Goal: Register for event/course

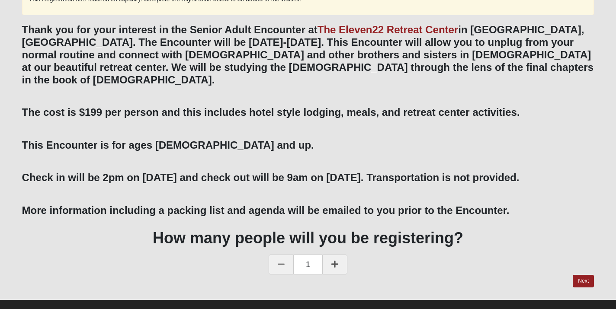
scroll to position [120, 0]
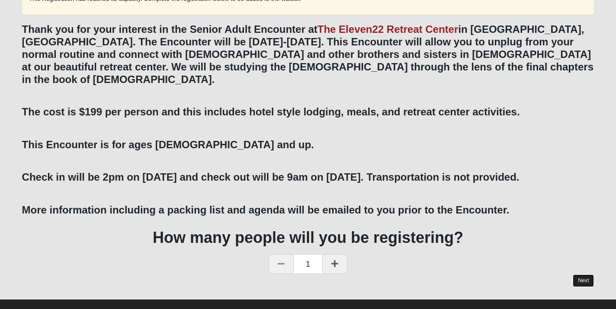
click at [585, 275] on link "Next" at bounding box center [583, 281] width 21 height 13
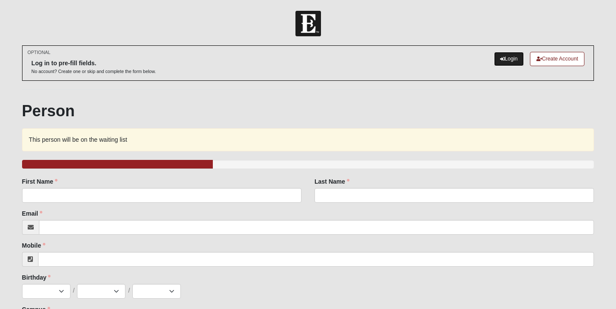
click at [507, 58] on link "Login" at bounding box center [509, 59] width 30 height 14
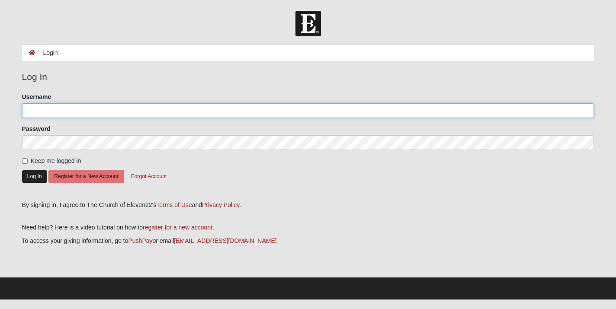
type input "Bfalletta"
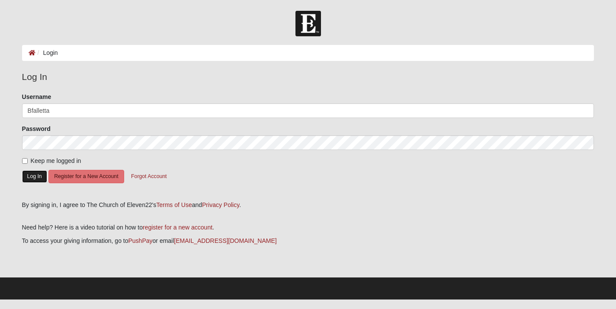
click at [32, 178] on button "Log In" at bounding box center [34, 176] width 25 height 13
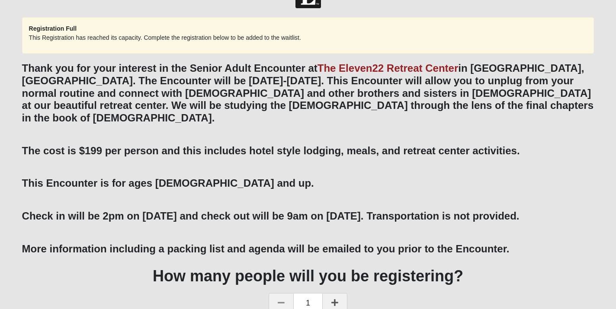
scroll to position [67, 0]
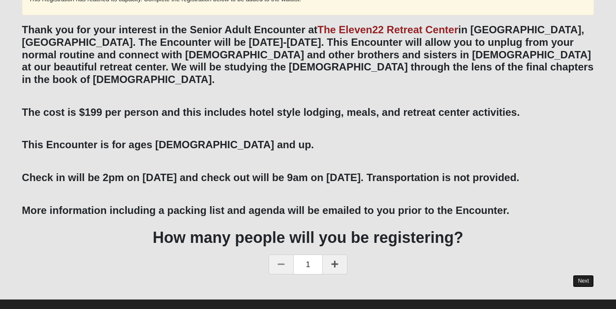
click at [583, 275] on link "Next" at bounding box center [583, 281] width 21 height 13
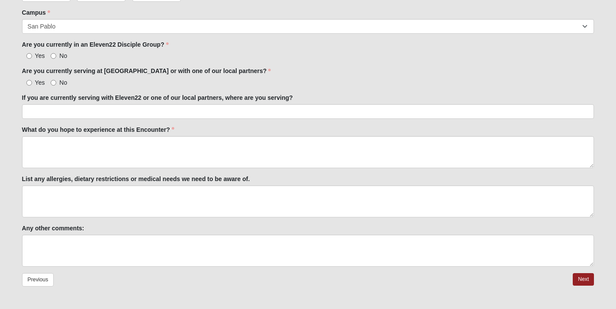
scroll to position [287, 0]
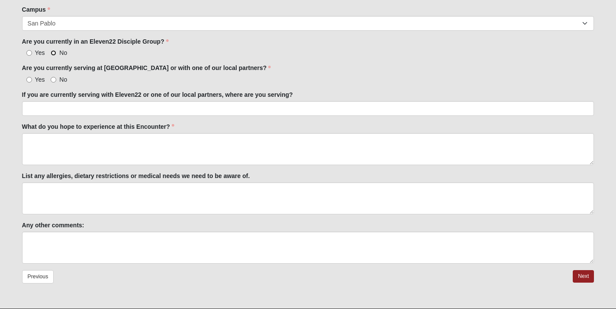
click at [54, 53] on input "No" at bounding box center [54, 53] width 6 height 6
radio input "true"
click at [54, 80] on input "No" at bounding box center [54, 80] width 6 height 6
radio input "true"
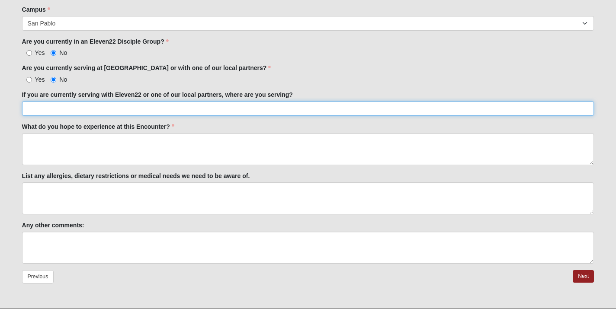
click at [52, 109] on input "If you are currently serving with Eleven22 or one of our local partners, where …" at bounding box center [308, 108] width 572 height 15
type input "n/a"
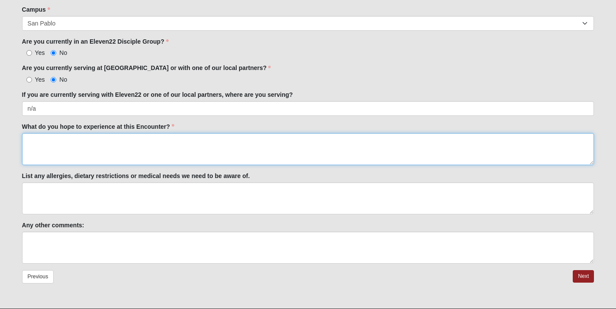
click at [50, 135] on textarea "What do you hope to experience at this Encounter?" at bounding box center [308, 149] width 572 height 32
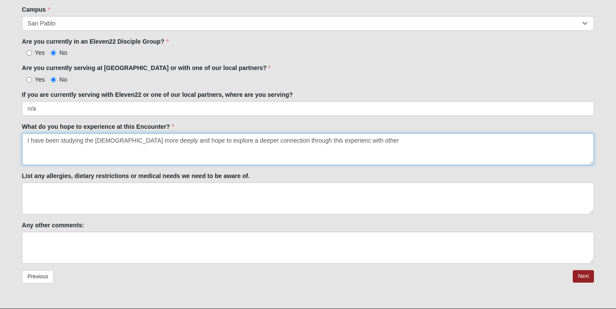
click at [315, 142] on textarea "I have been studying the [DEMOGRAPHIC_DATA] more deeply and hope to explore a d…" at bounding box center [308, 149] width 572 height 32
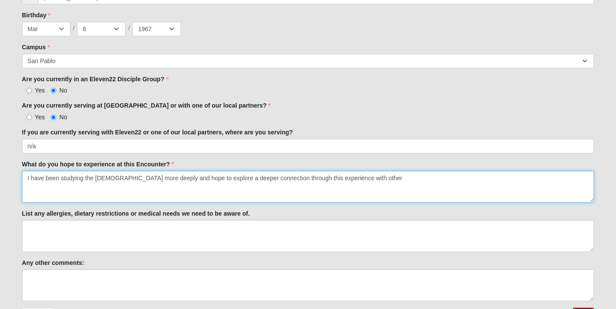
scroll to position [250, 0]
click at [363, 176] on textarea "I have been studying the [DEMOGRAPHIC_DATA] more deeply and hope to explore a d…" at bounding box center [308, 186] width 572 height 32
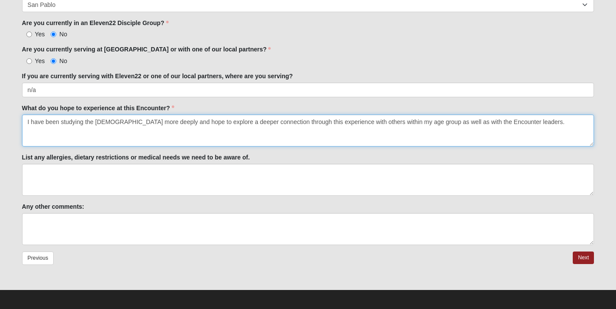
scroll to position [309, 0]
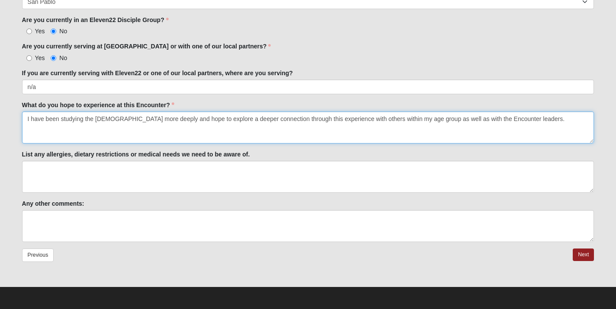
type textarea "I have been studying the [DEMOGRAPHIC_DATA] more deeply and hope to explore a d…"
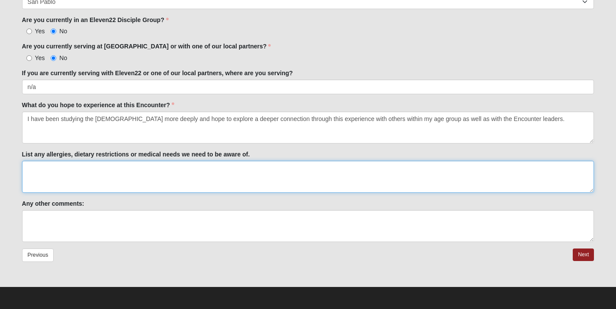
click at [197, 168] on textarea "List any allergies, dietary restrictions or medical needs we need to be aware o…" at bounding box center [308, 177] width 572 height 32
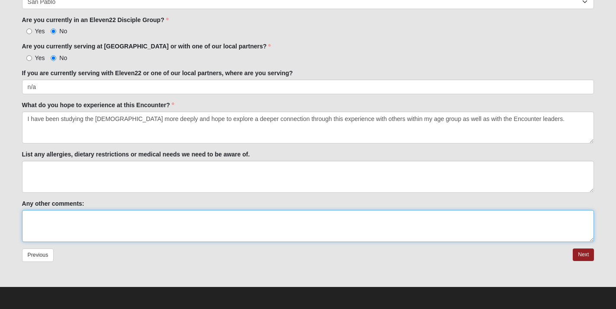
click at [175, 215] on textarea "Any other comments:" at bounding box center [308, 226] width 572 height 32
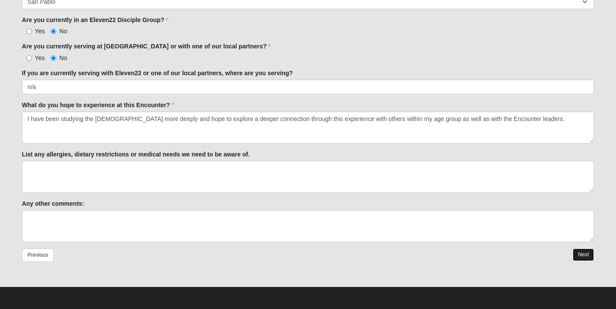
click at [582, 253] on link "Next" at bounding box center [583, 255] width 21 height 13
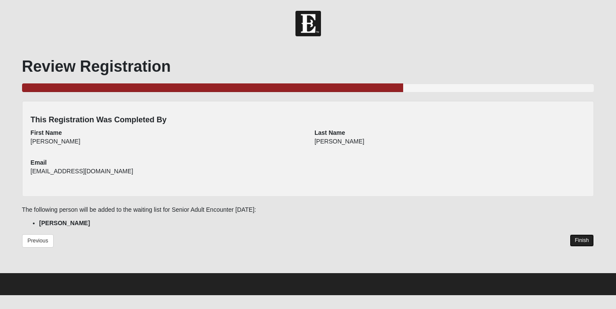
click at [586, 244] on link "Finish" at bounding box center [582, 240] width 25 height 13
